Goal: Communication & Community: Answer question/provide support

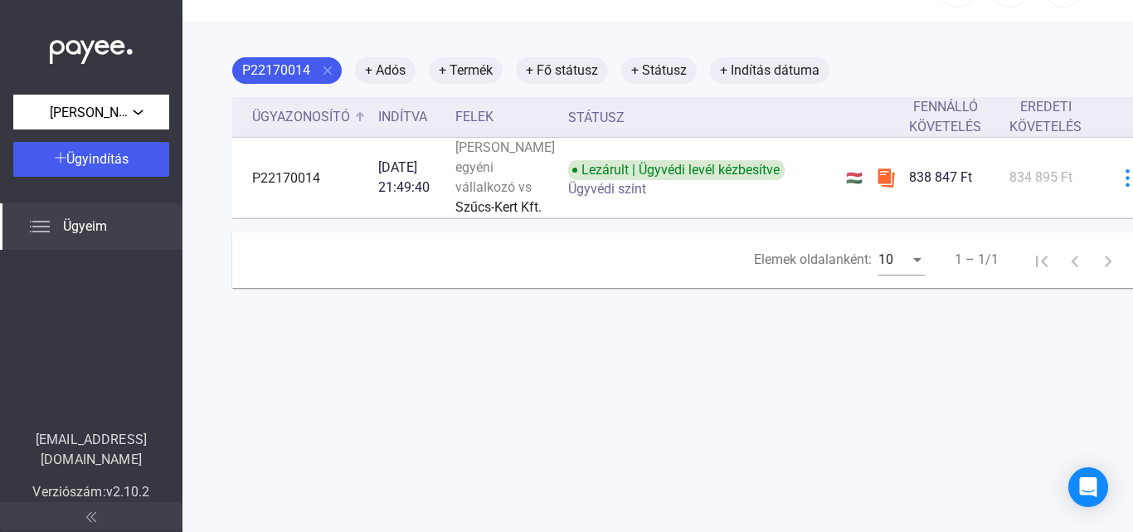
scroll to position [79, 0]
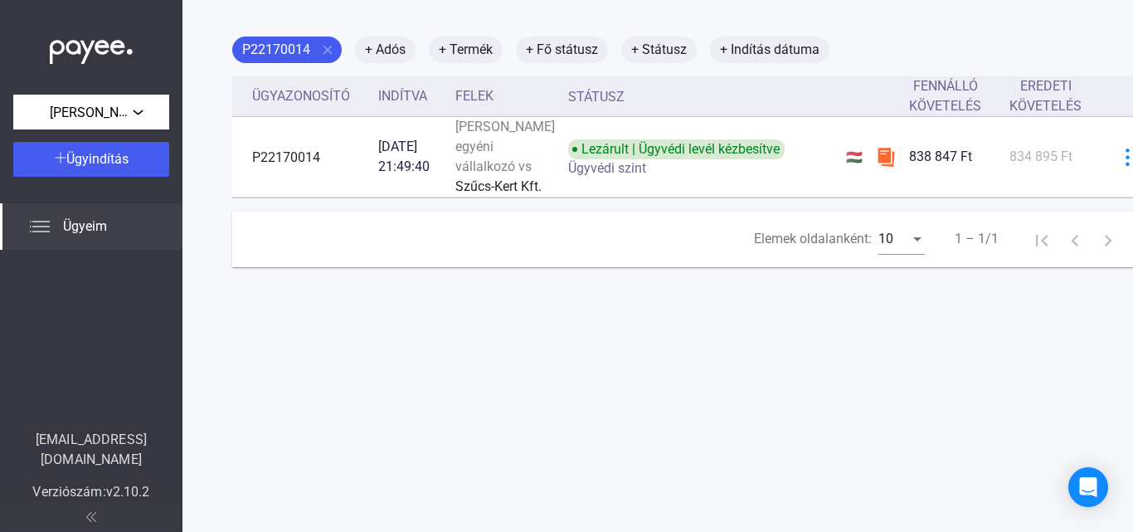
click at [92, 516] on img at bounding box center [91, 517] width 10 height 10
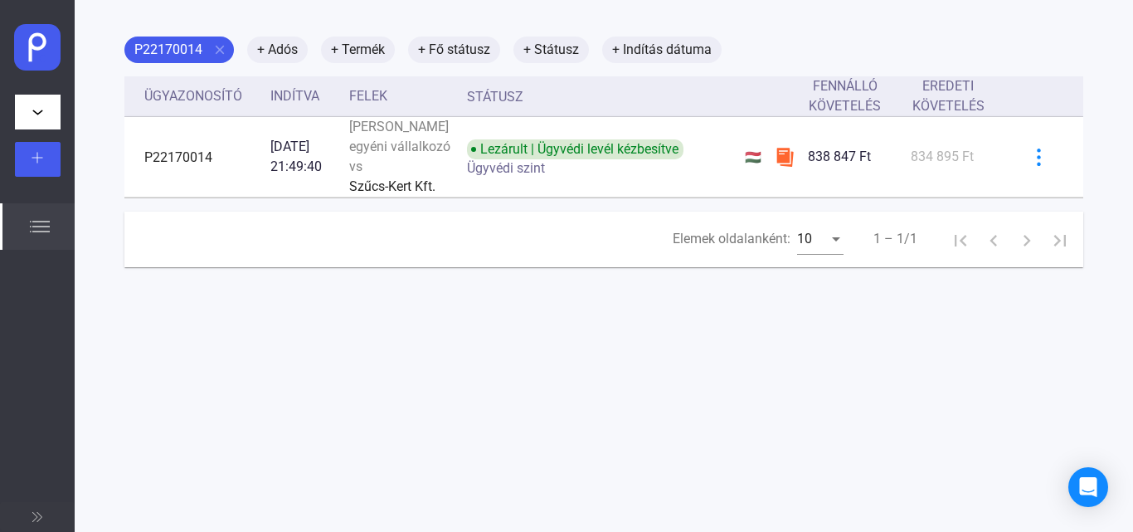
click at [35, 517] on img at bounding box center [37, 517] width 10 height 10
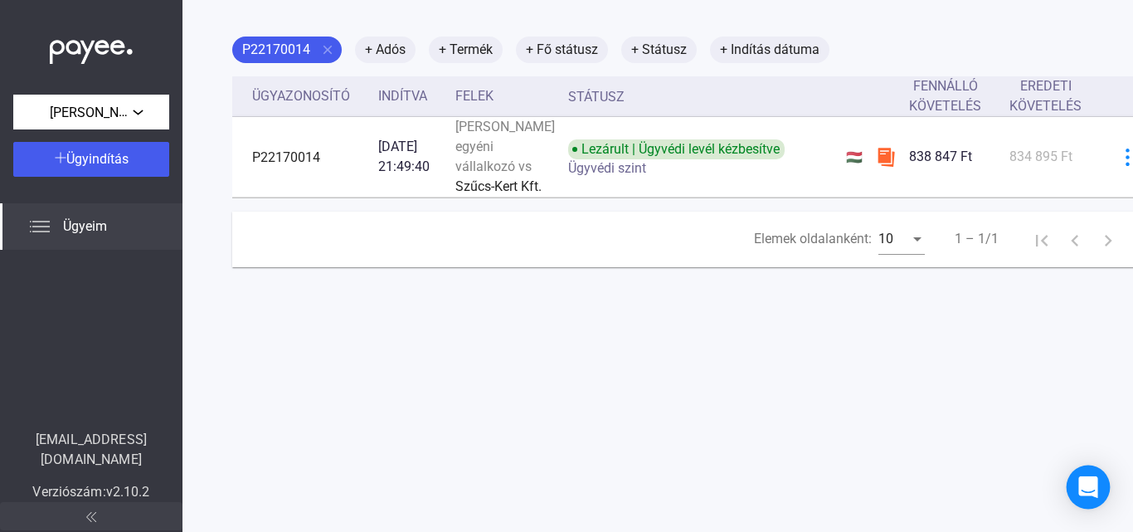
click at [1088, 493] on icon "Intercom Messenger megnyitása" at bounding box center [1088, 487] width 22 height 22
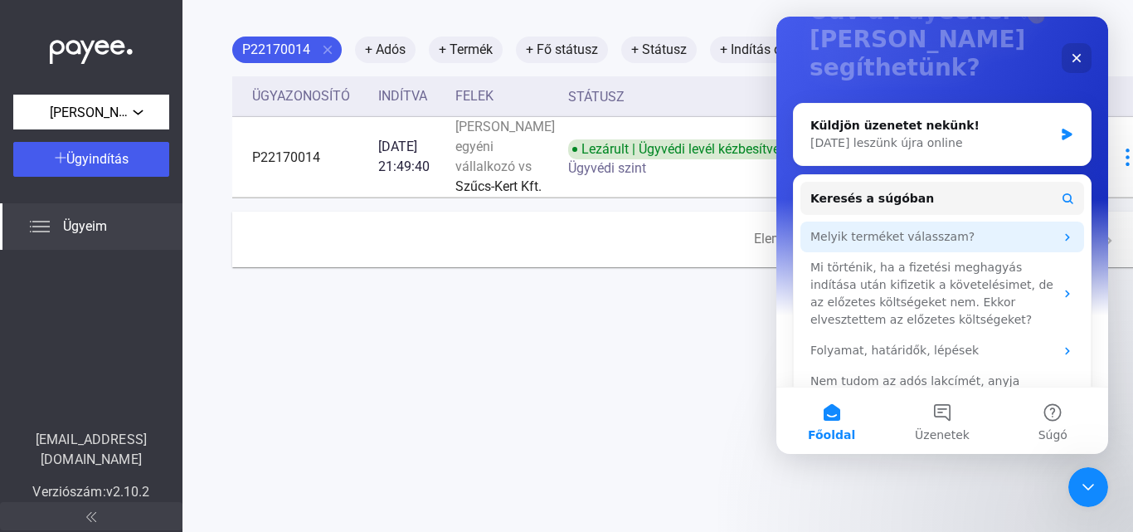
scroll to position [152, 0]
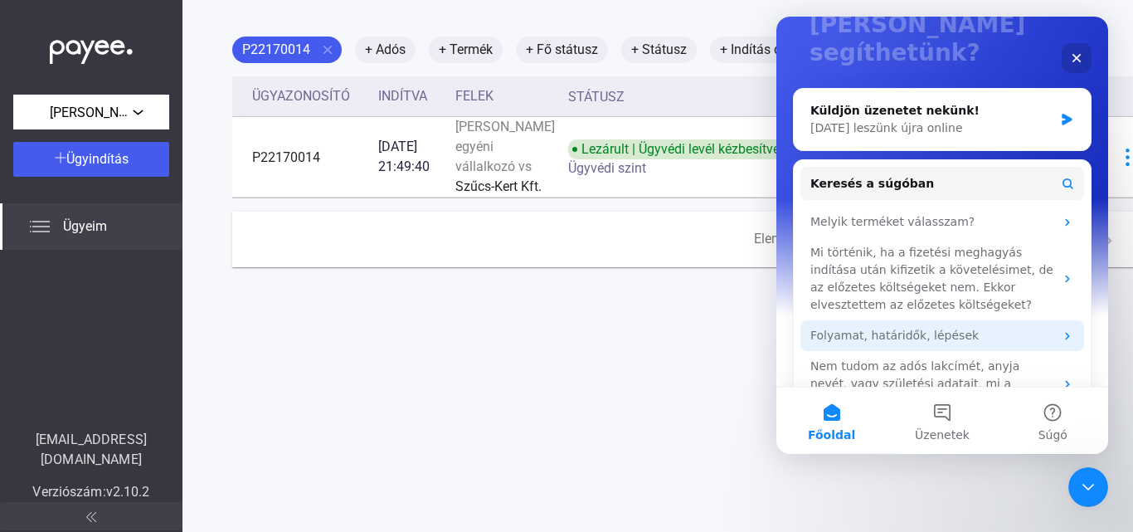
click at [881, 327] on div "Folyamat, határidők, lépések" at bounding box center [932, 335] width 244 height 17
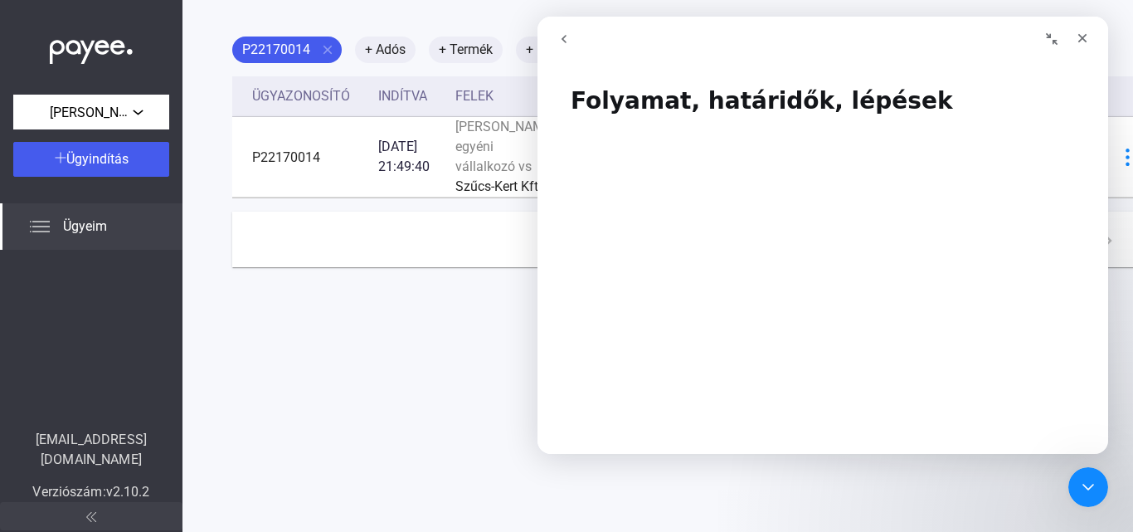
scroll to position [83, 0]
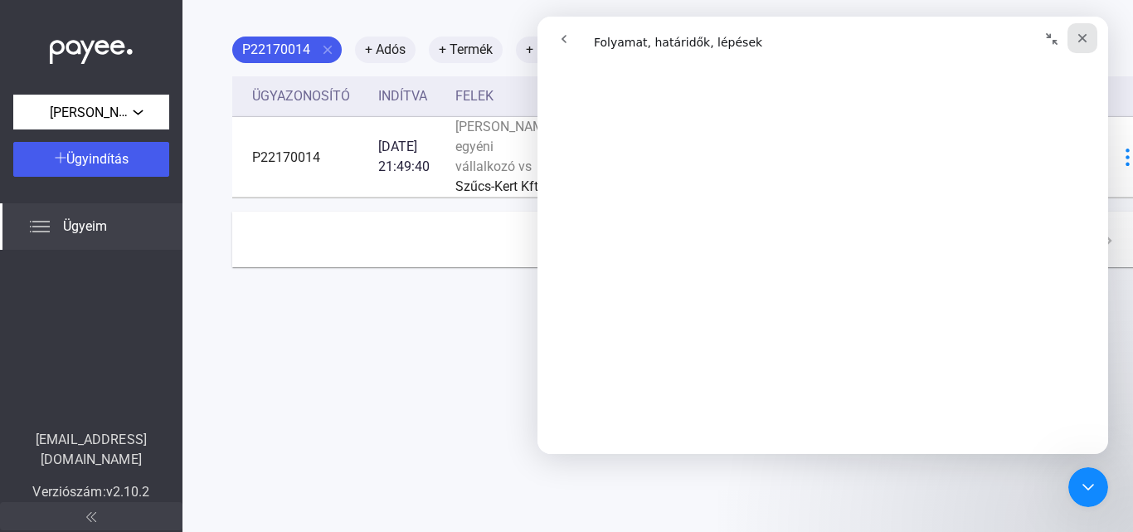
click at [1078, 36] on icon "Bezárás" at bounding box center [1081, 38] width 13 height 13
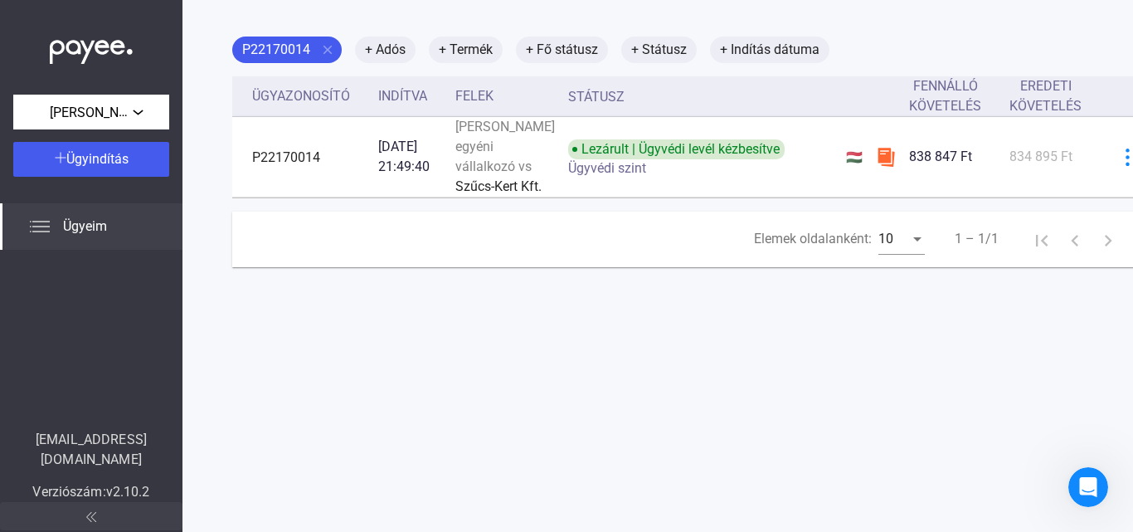
scroll to position [0, 0]
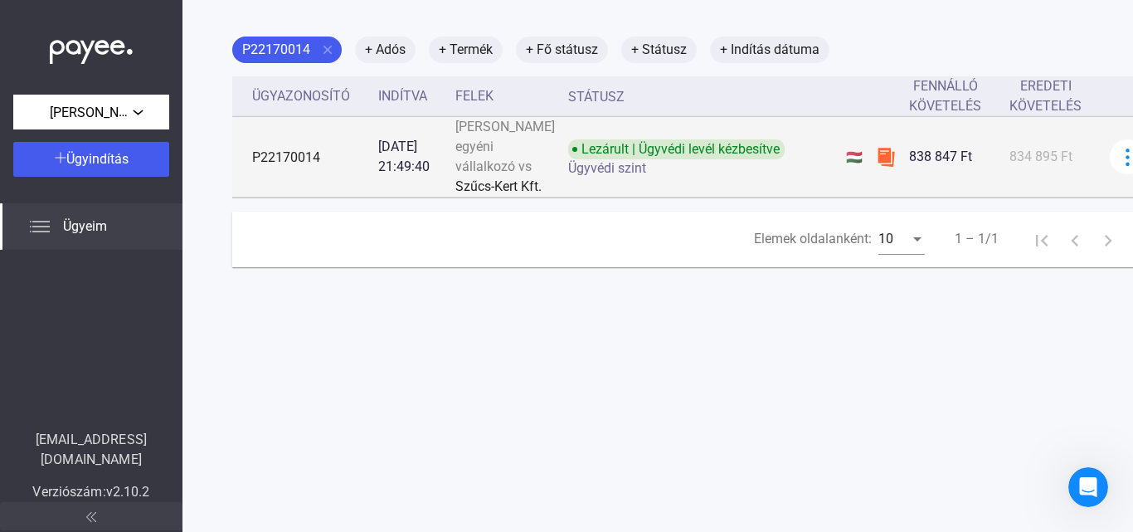
click at [876, 167] on img at bounding box center [886, 157] width 20 height 20
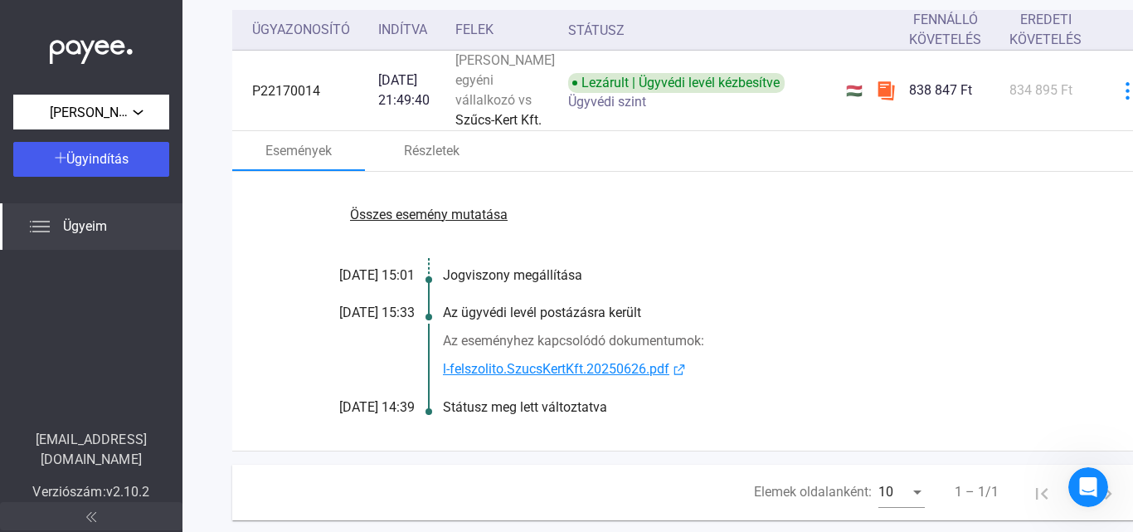
scroll to position [245, 0]
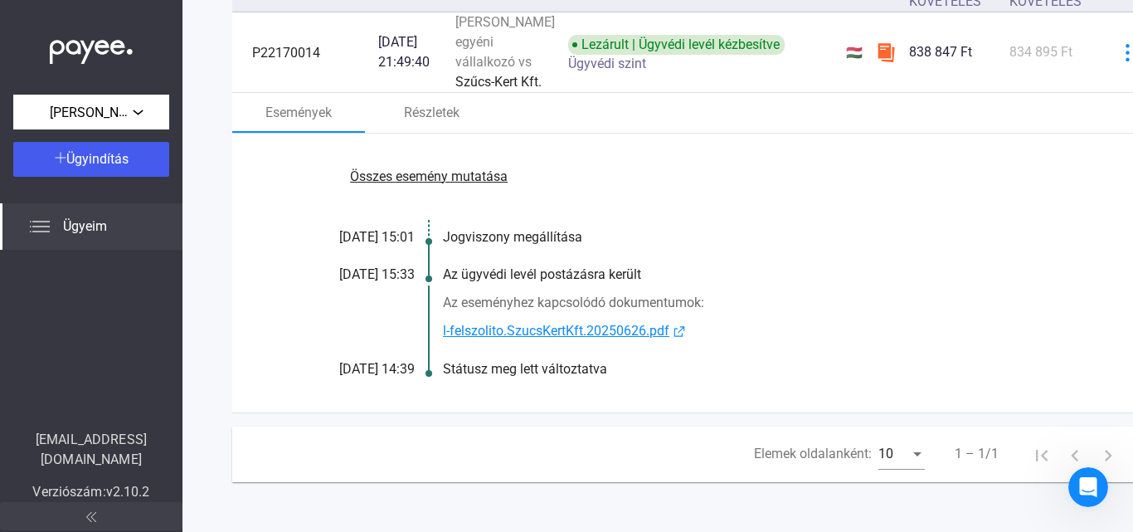
click at [640, 333] on font "l-felszolito.SzucsKertKft.20250626.pdf" at bounding box center [556, 331] width 226 height 16
click at [464, 376] on font "Státusz meg lett változtatva" at bounding box center [525, 369] width 164 height 16
click at [1085, 487] on icon "Intercom üzenőfelület megnyitása" at bounding box center [1085, 484] width 27 height 27
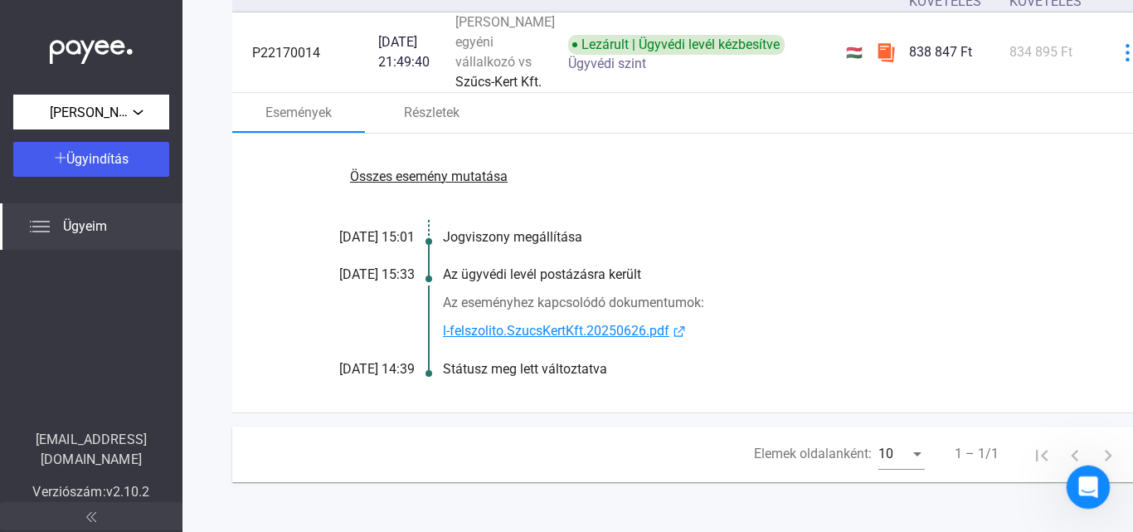
click at [1085, 487] on icon "Intercom üzenőfelület megnyitása" at bounding box center [1085, 484] width 27 height 27
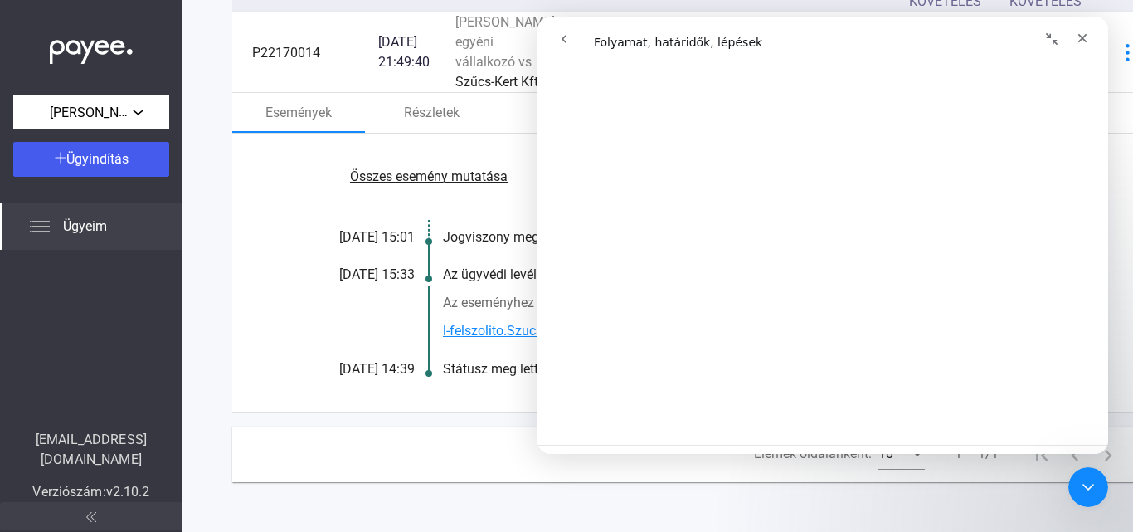
scroll to position [2984, 0]
click at [1091, 42] on div "Bezárás" at bounding box center [1082, 38] width 30 height 30
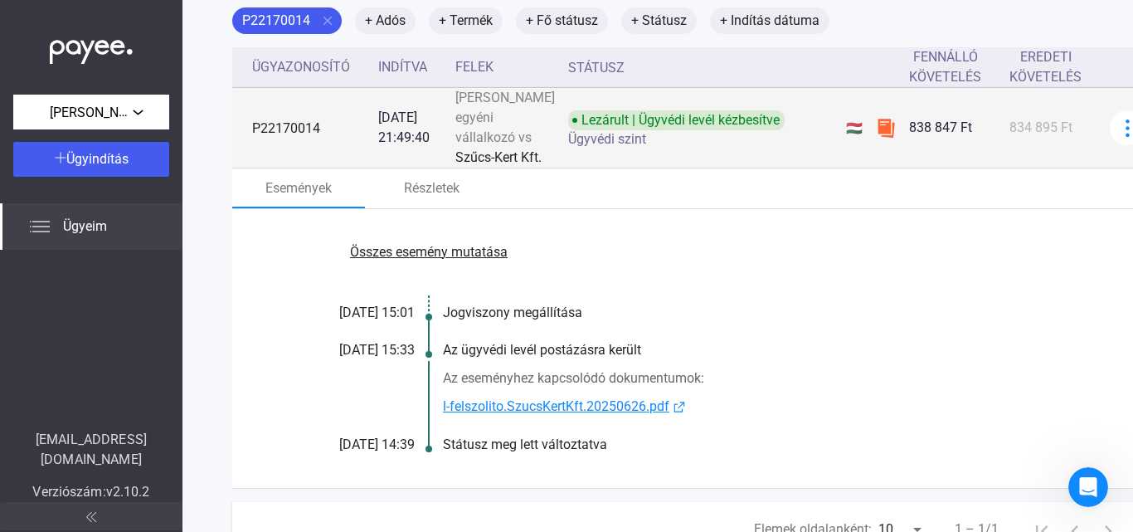
scroll to position [96, 0]
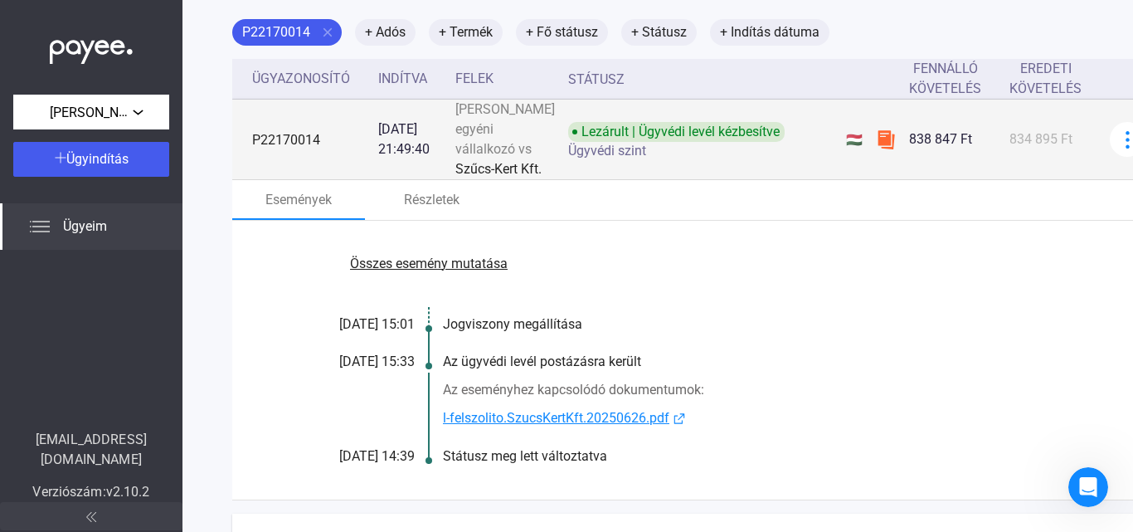
click at [876, 149] on img at bounding box center [886, 139] width 20 height 20
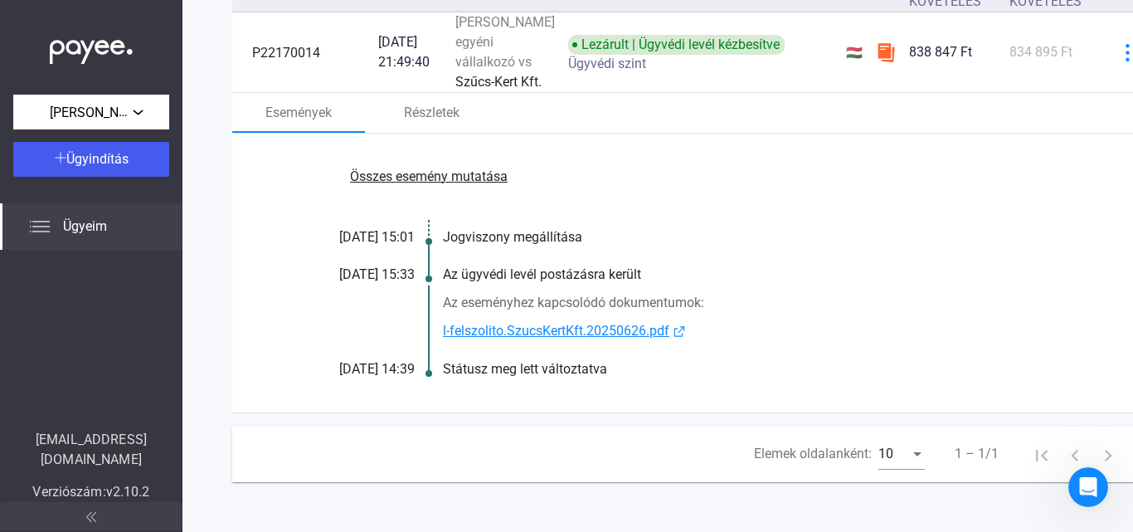
scroll to position [262, 0]
click at [1095, 485] on icon "Intercom üzenőfelület megnyitása" at bounding box center [1085, 484] width 27 height 27
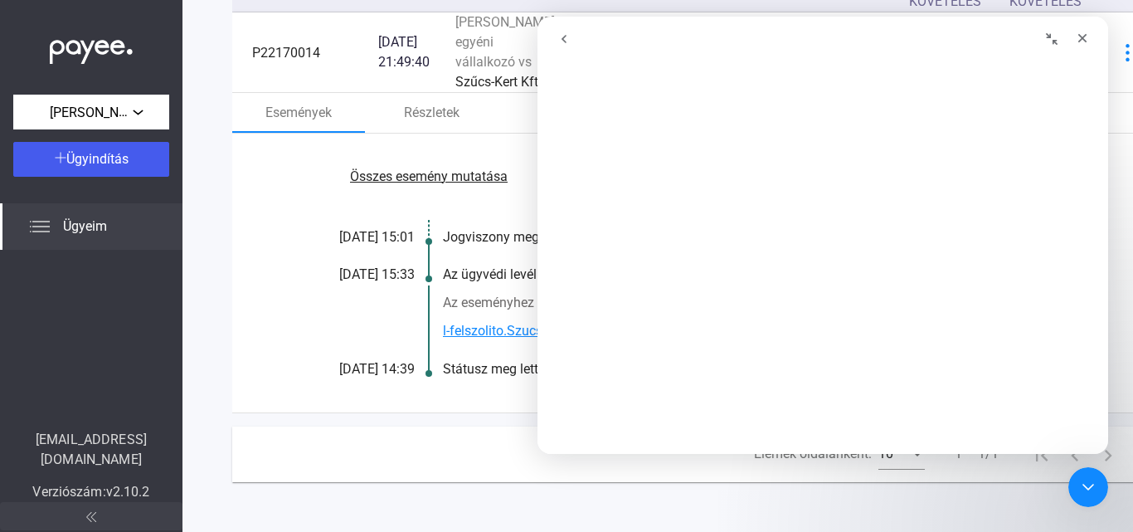
scroll to position [0, 0]
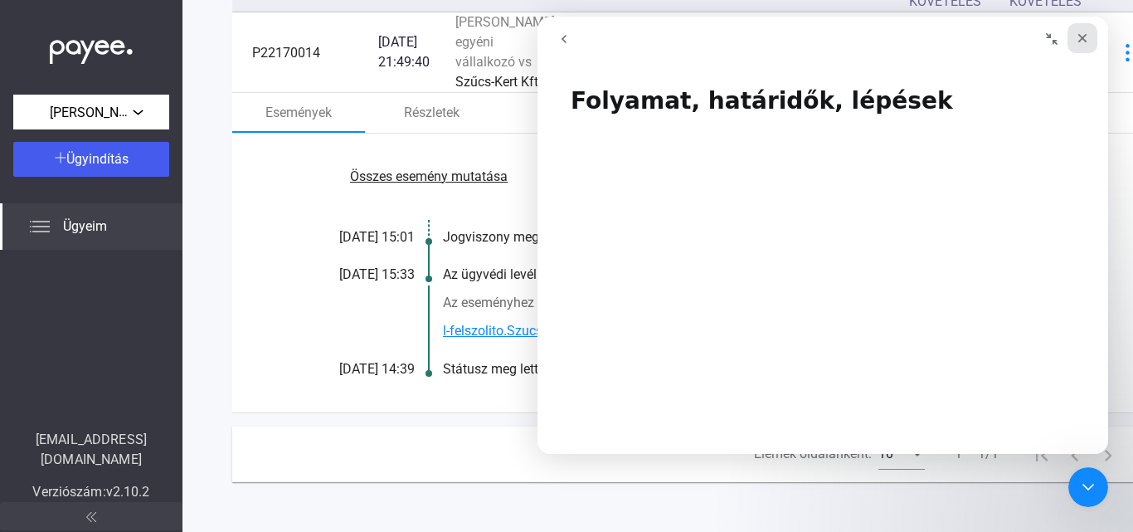
click at [1087, 40] on icon "Bezárás" at bounding box center [1081, 38] width 13 height 13
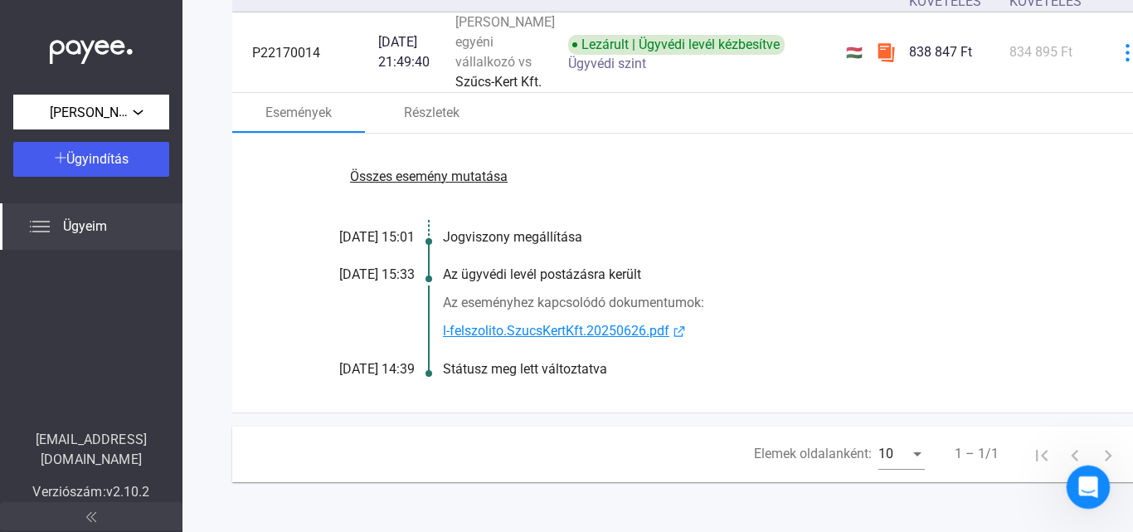
click at [1087, 482] on icon "Intercom üzenőfelület megnyitása" at bounding box center [1086, 484] width 12 height 13
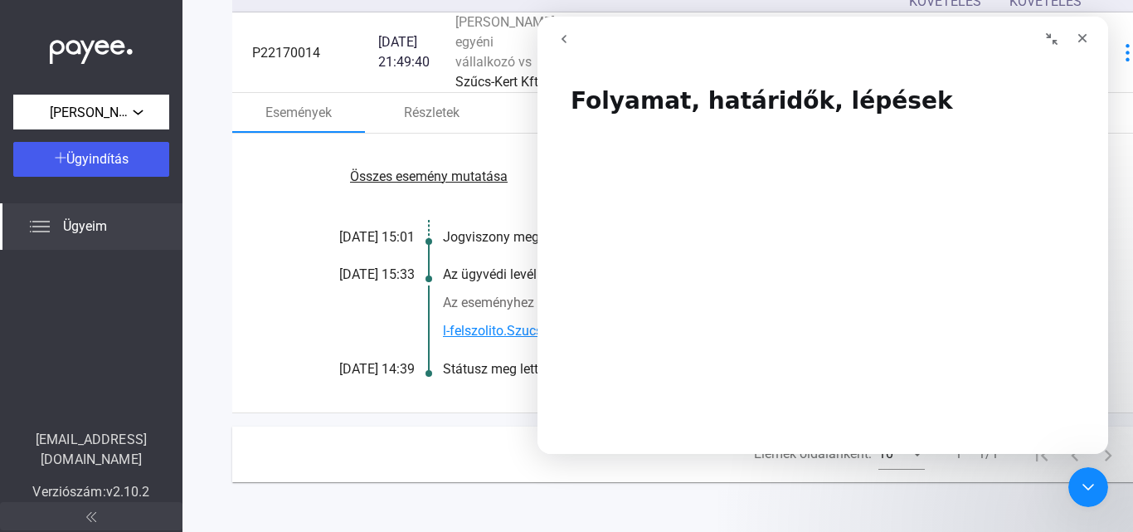
click at [561, 35] on icon "menj vissza" at bounding box center [563, 38] width 13 height 13
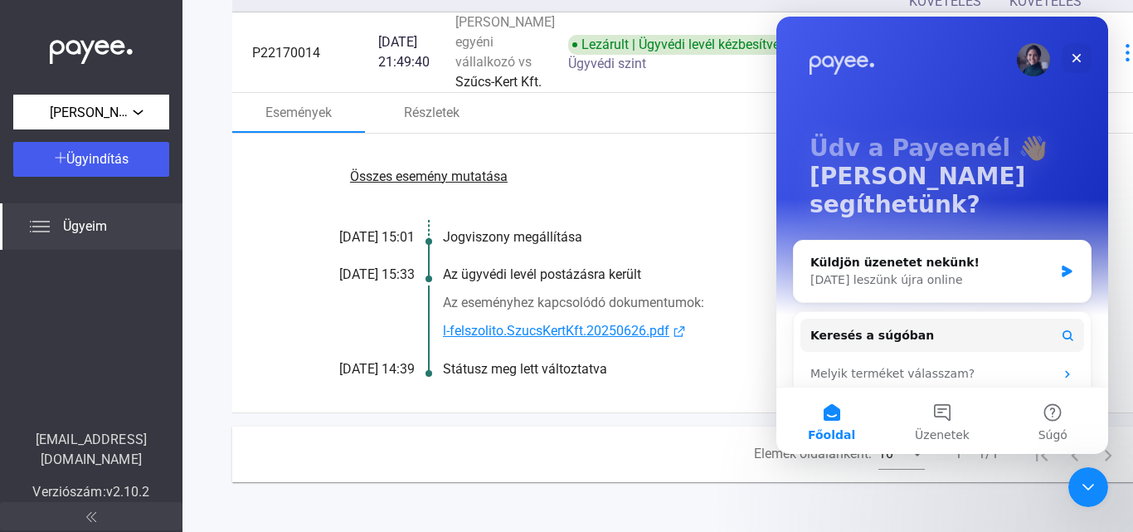
scroll to position [83, 0]
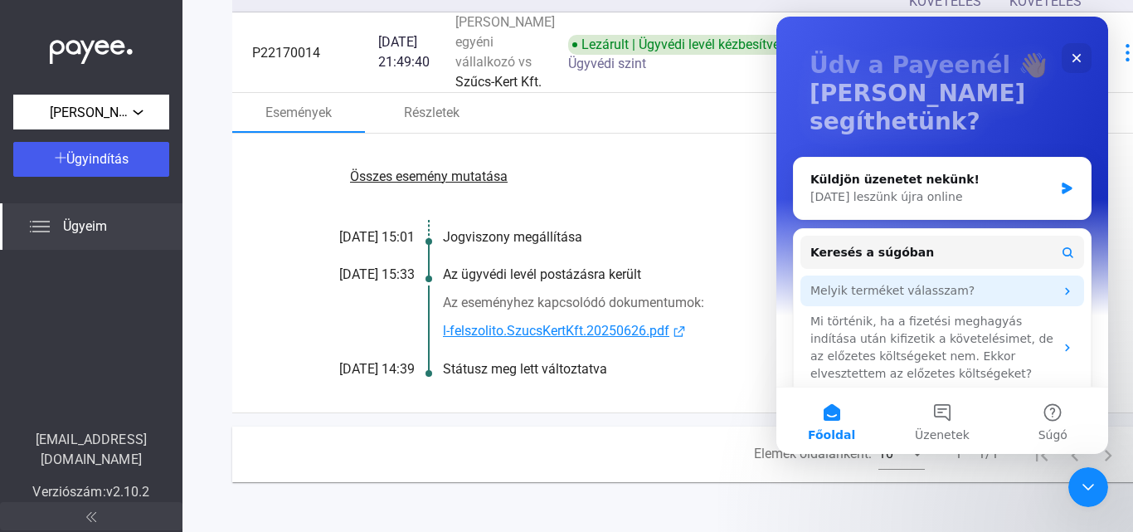
click at [937, 282] on div "Melyik terméket válasszam?" at bounding box center [932, 290] width 244 height 17
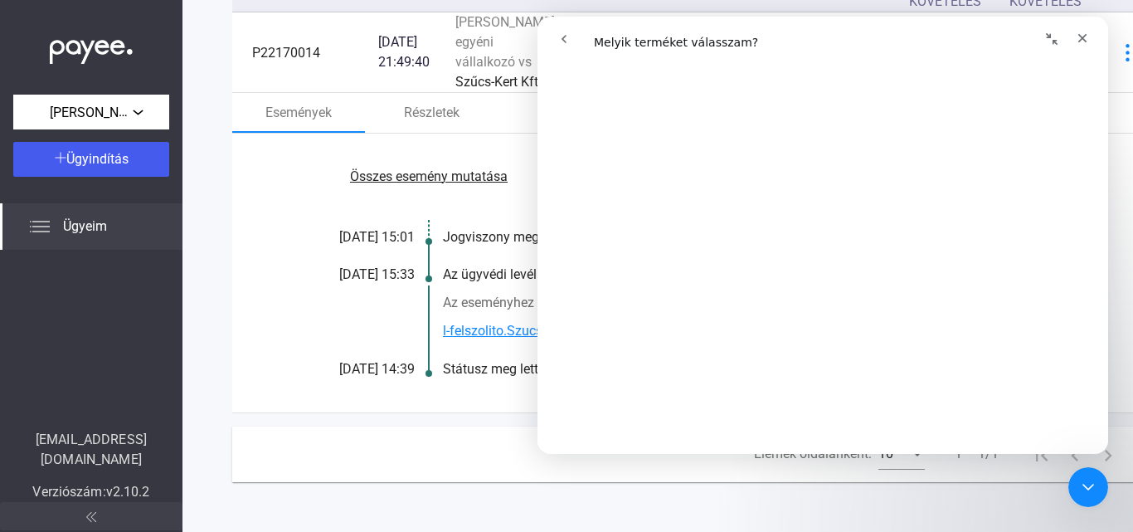
scroll to position [2100, 0]
click at [569, 32] on button "go back" at bounding box center [564, 39] width 32 height 32
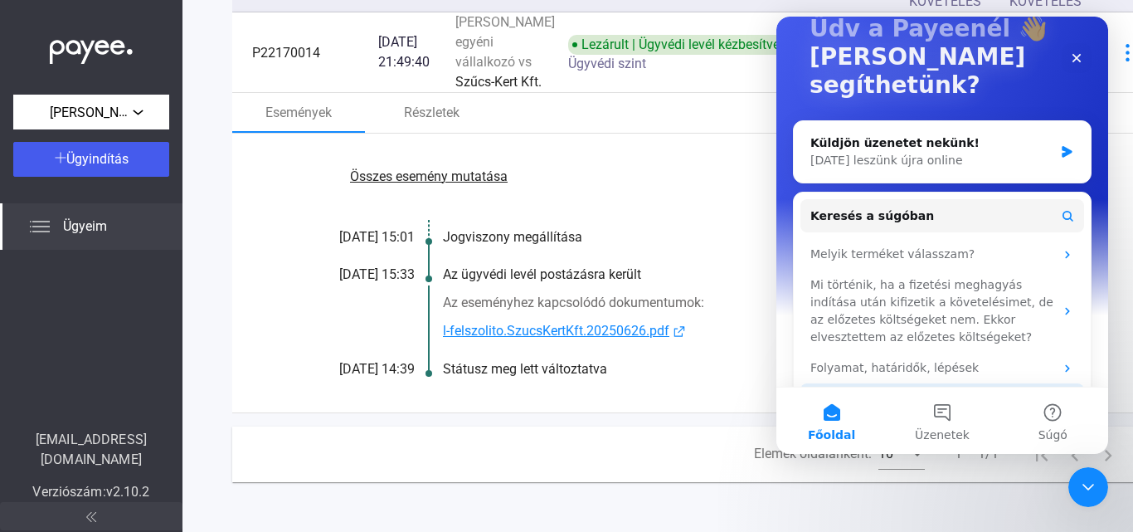
scroll to position [0, 0]
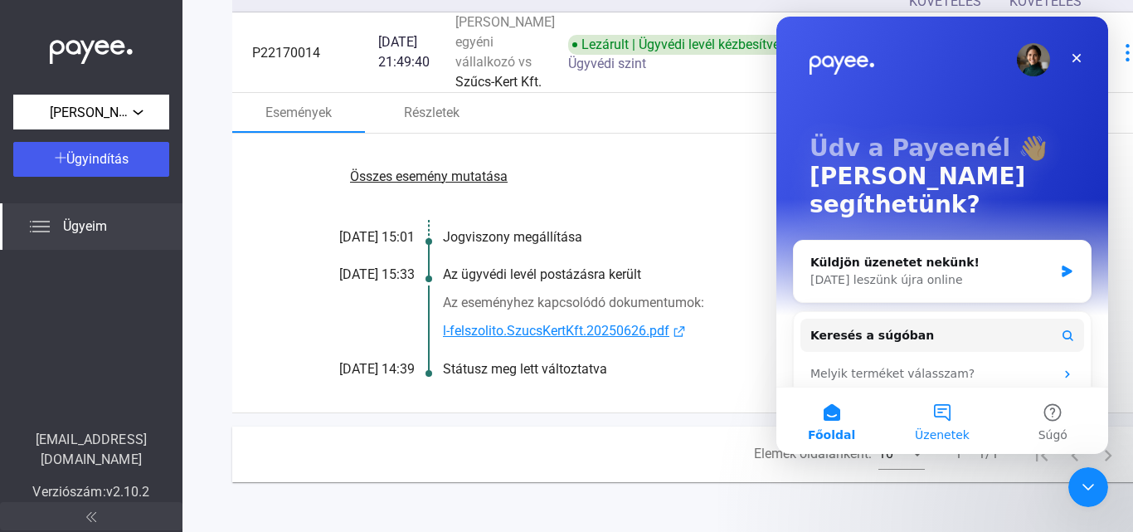
click at [957, 422] on button "Üzenetek" at bounding box center [941, 420] width 110 height 66
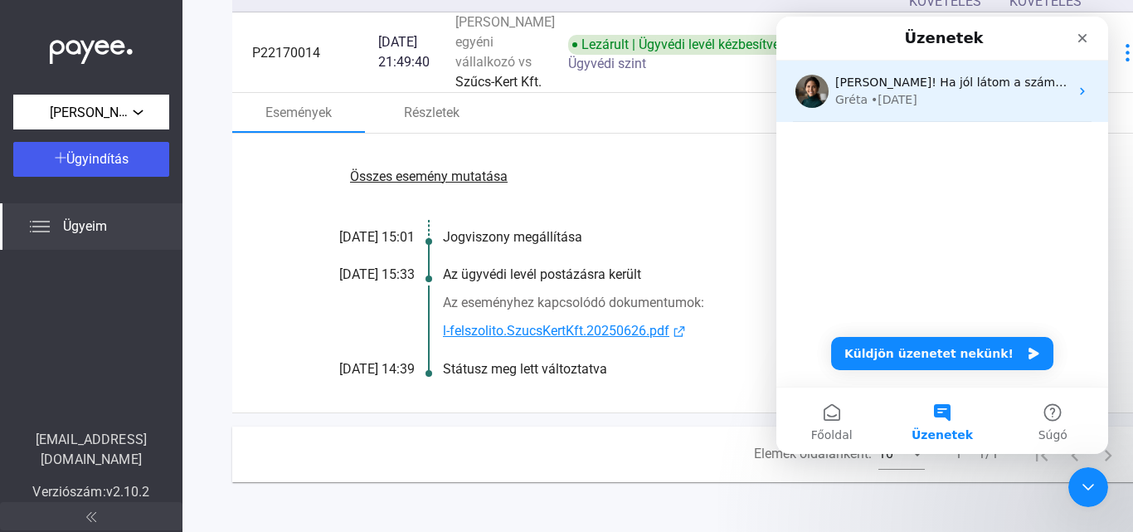
click at [1066, 87] on div "[PERSON_NAME]! Ha jól látom a számla alapján, akkor egy részét már megfizette a…" at bounding box center [942, 91] width 332 height 61
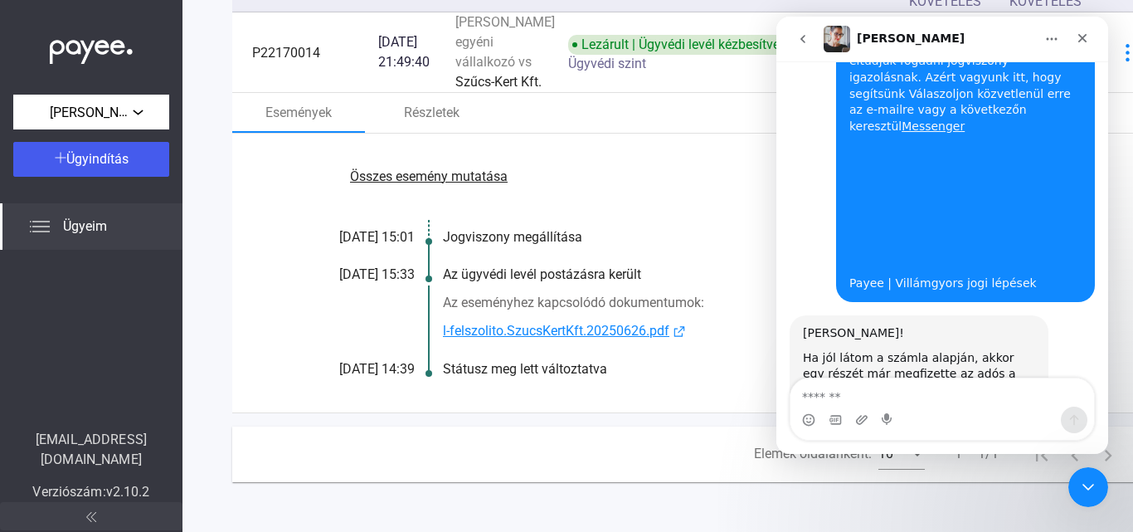
scroll to position [934, 0]
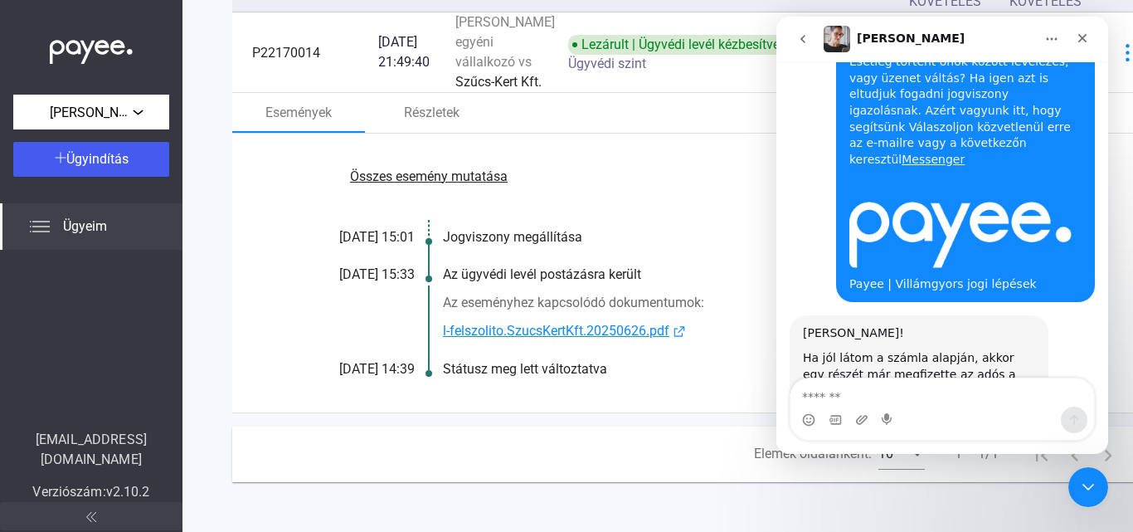
click at [850, 391] on textarea "Üzenet…" at bounding box center [941, 392] width 303 height 28
type textarea "*********"
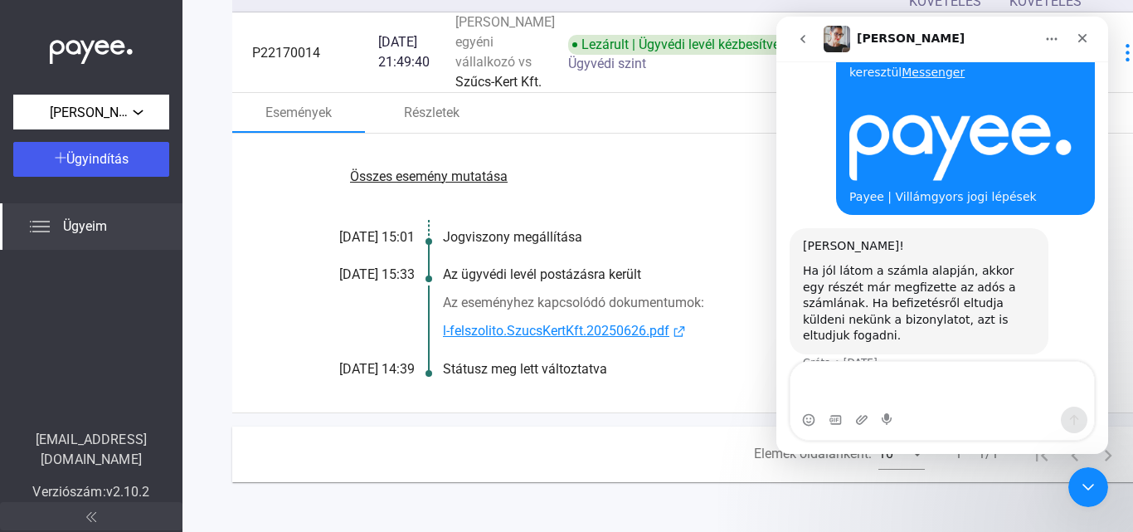
scroll to position [1045, 0]
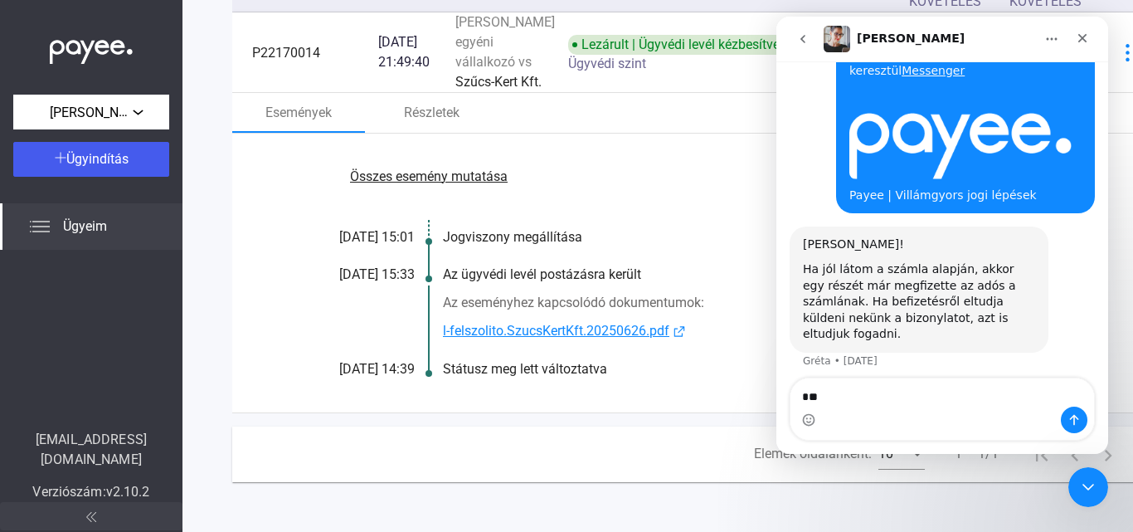
type textarea "*"
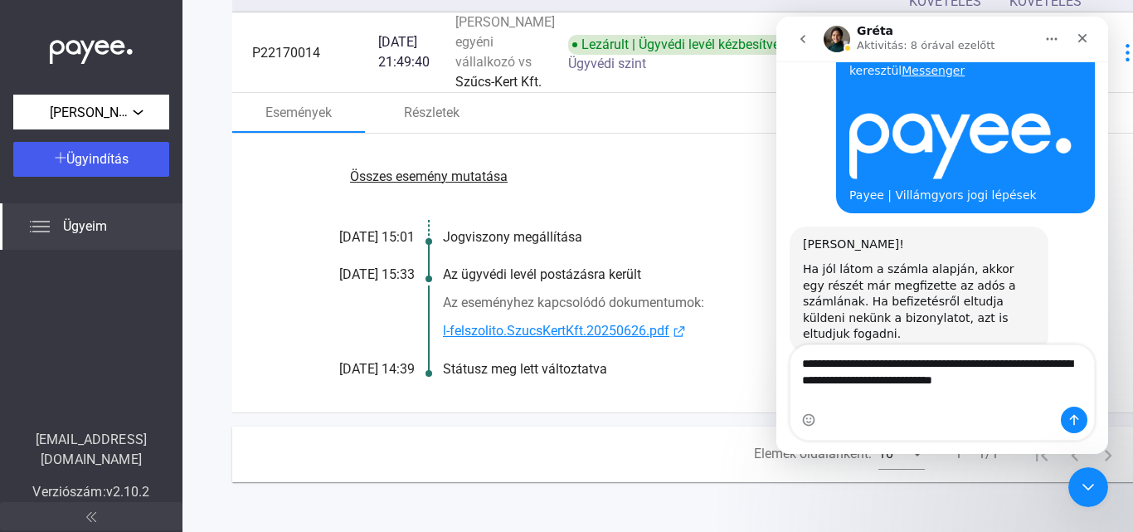
scroll to position [1061, 0]
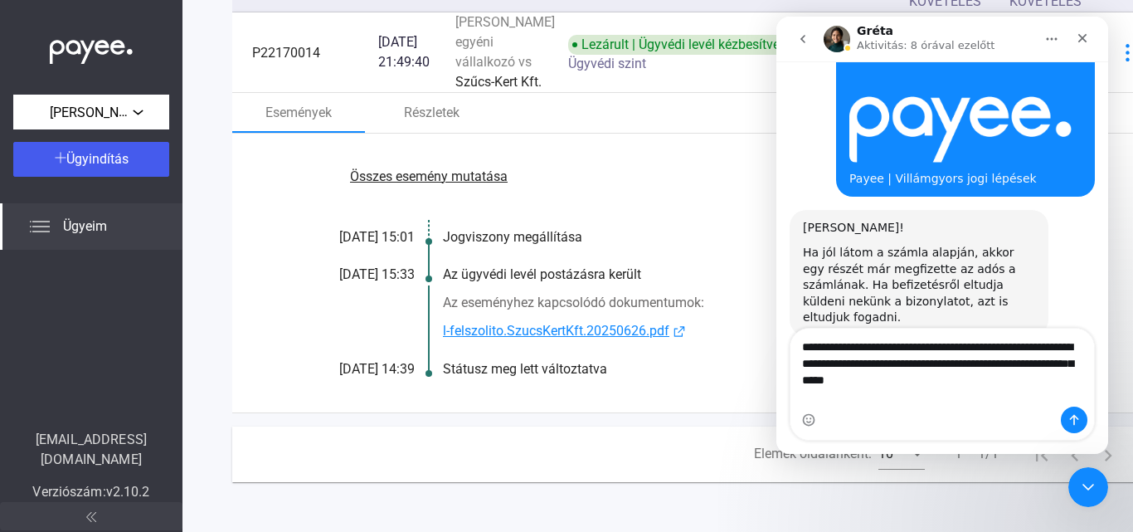
type textarea "**********"
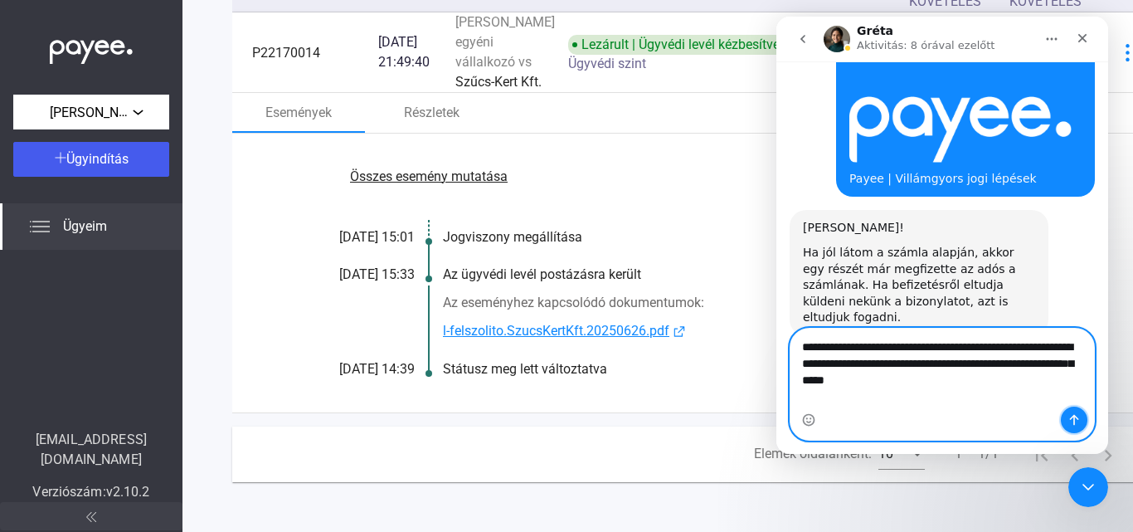
click at [1076, 417] on icon "Üzenet küldése…" at bounding box center [1074, 420] width 9 height 11
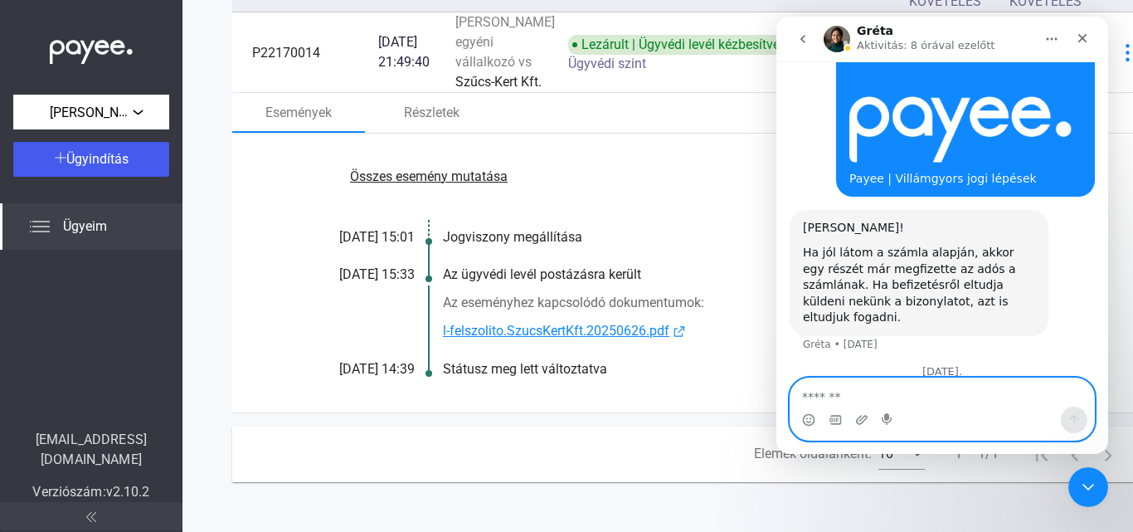
scroll to position [1114, 0]
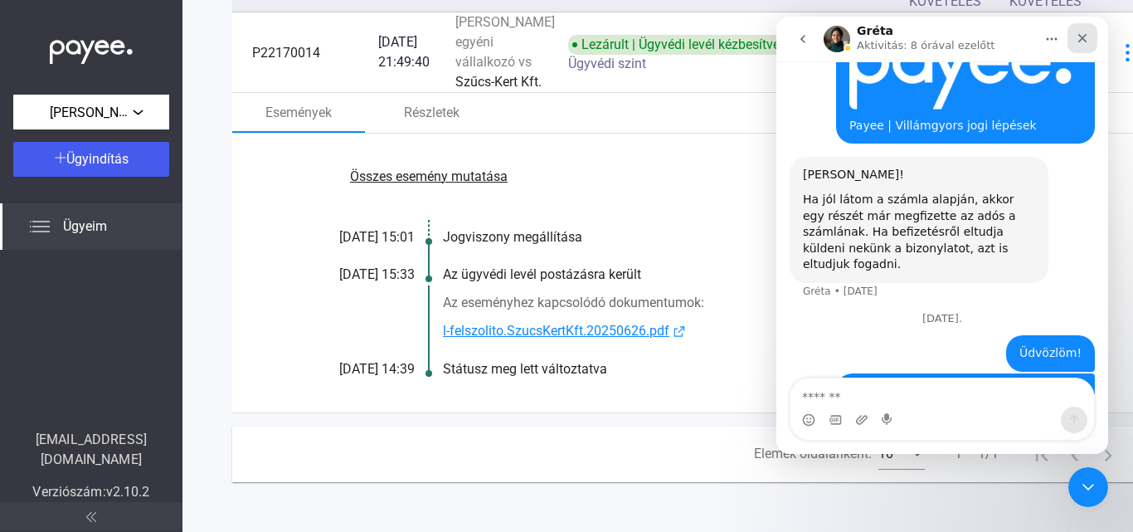
click at [1080, 41] on icon "Bezárás" at bounding box center [1082, 38] width 9 height 9
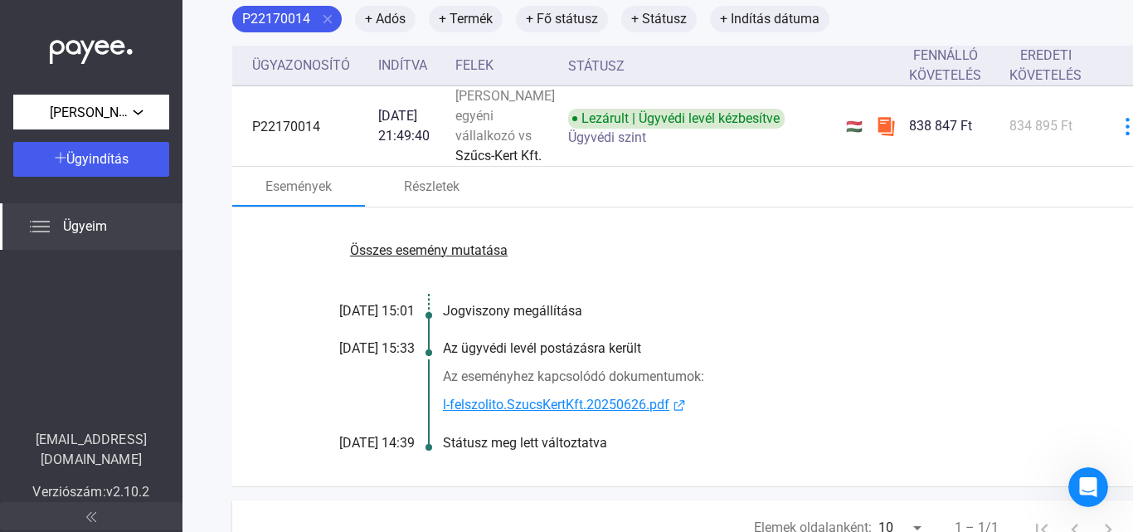
scroll to position [0, 0]
